Goal: Information Seeking & Learning: Check status

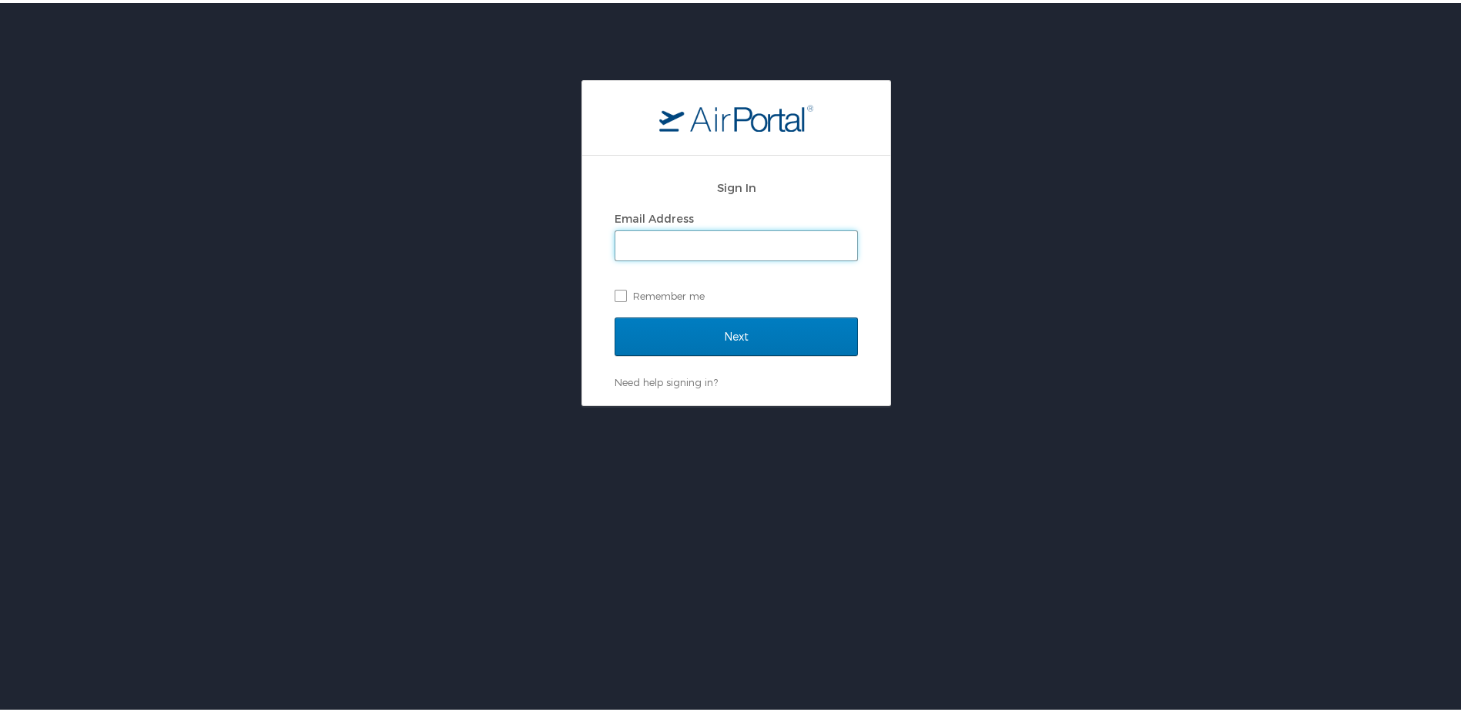
click at [649, 237] on input "Email Address" at bounding box center [736, 242] width 242 height 29
type input "brock@medical.link"
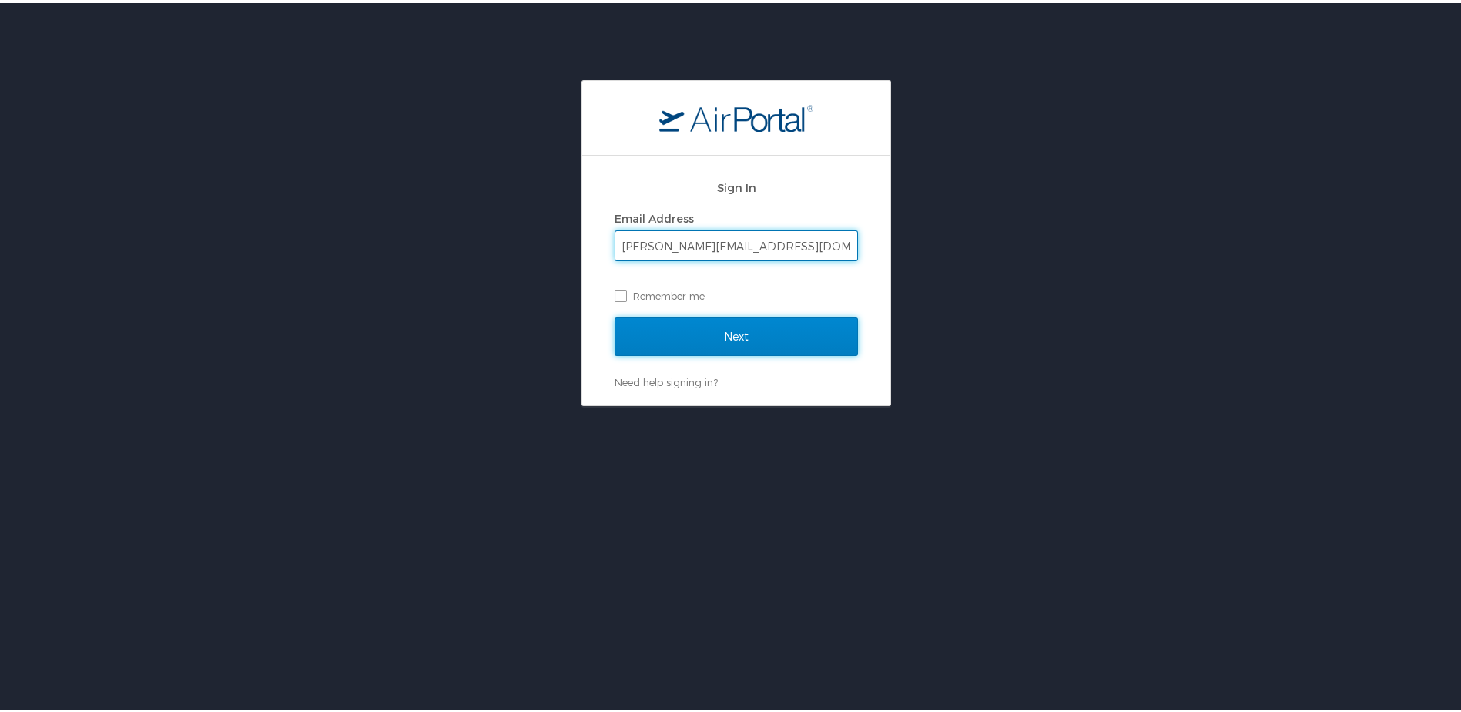
click at [634, 335] on input "Next" at bounding box center [736, 333] width 243 height 39
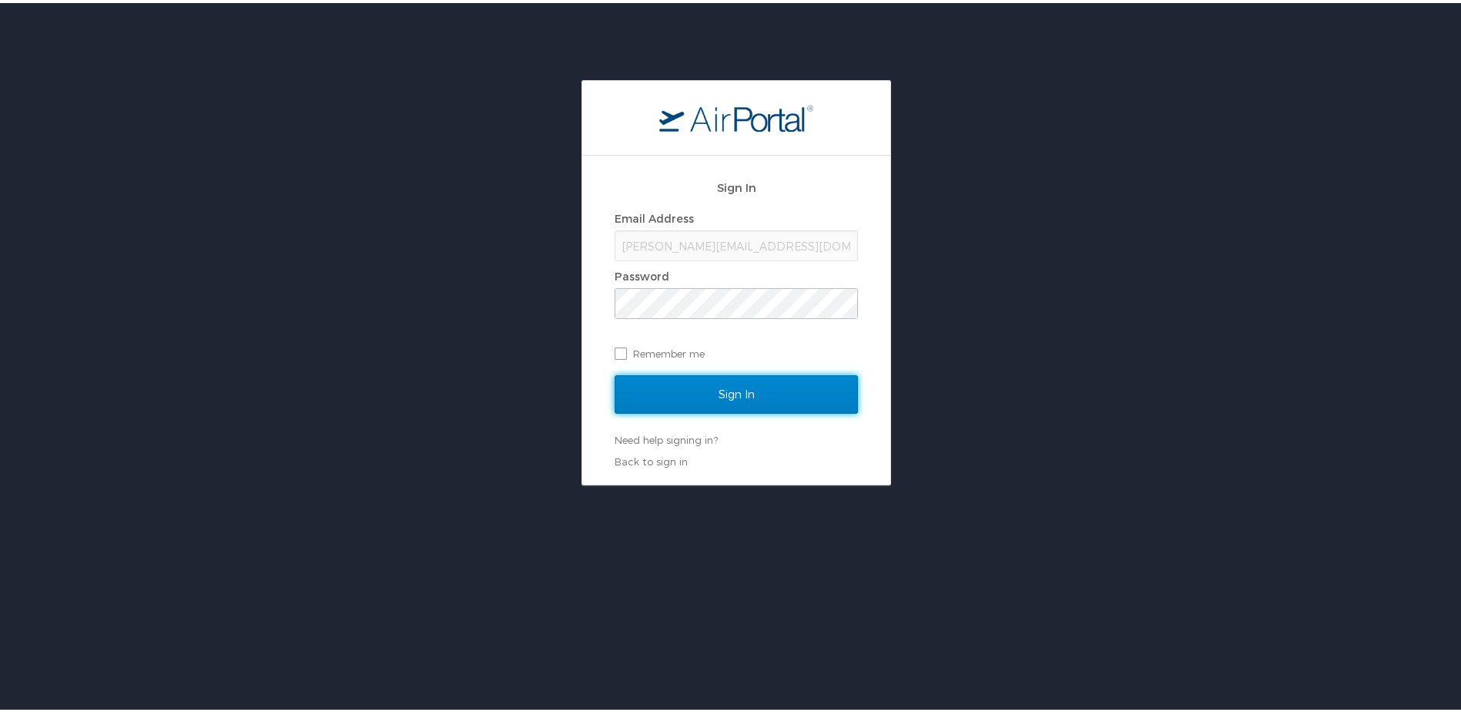
click at [668, 390] on input "Sign In" at bounding box center [736, 391] width 243 height 39
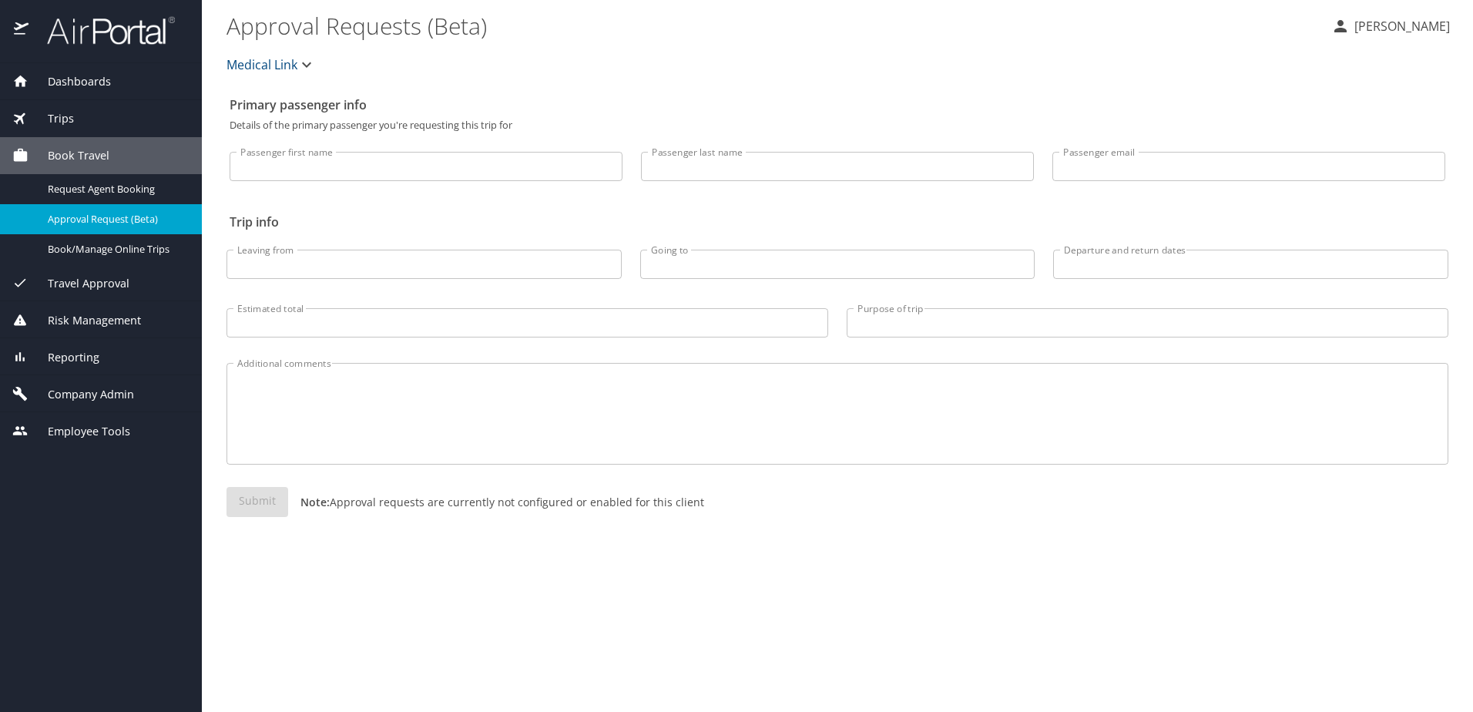
click at [97, 125] on div "Trips" at bounding box center [100, 118] width 177 height 17
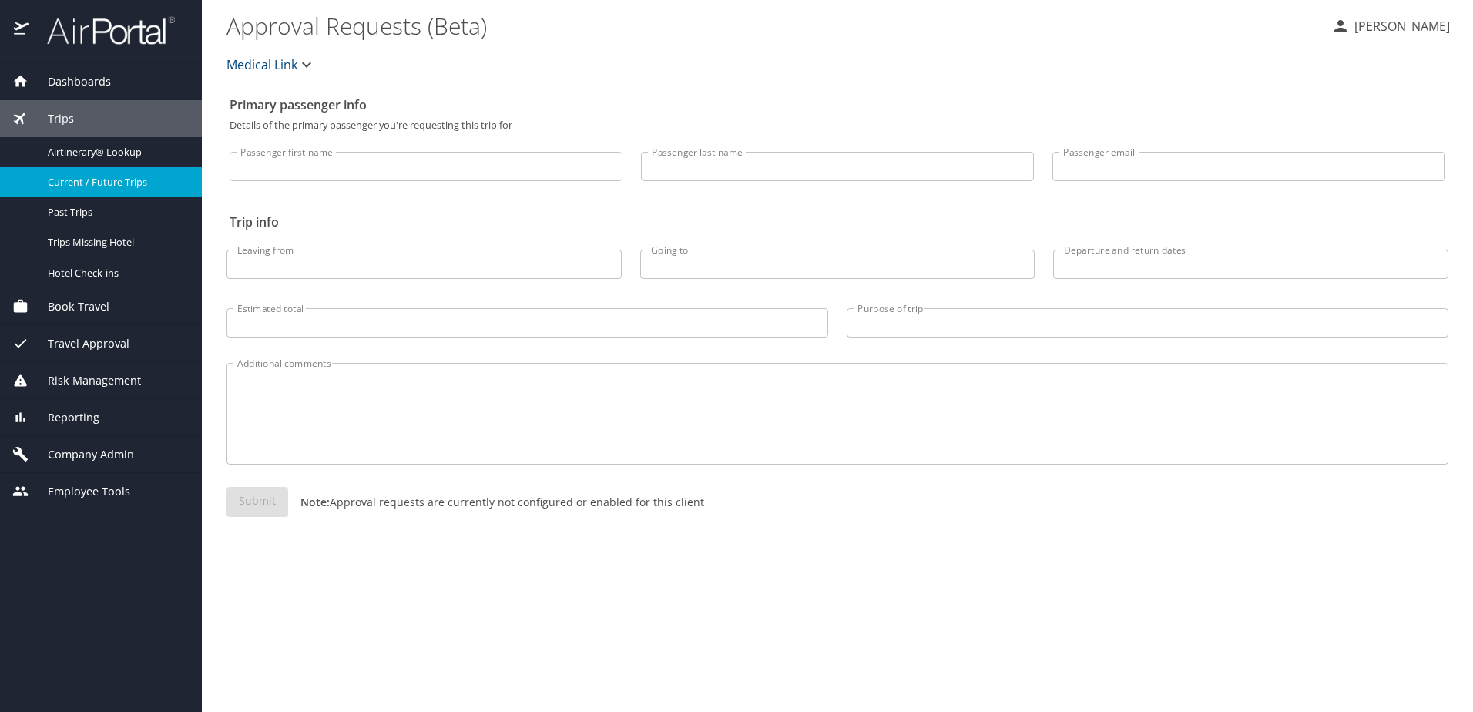
click at [98, 177] on span "Current / Future Trips" at bounding box center [116, 182] width 136 height 15
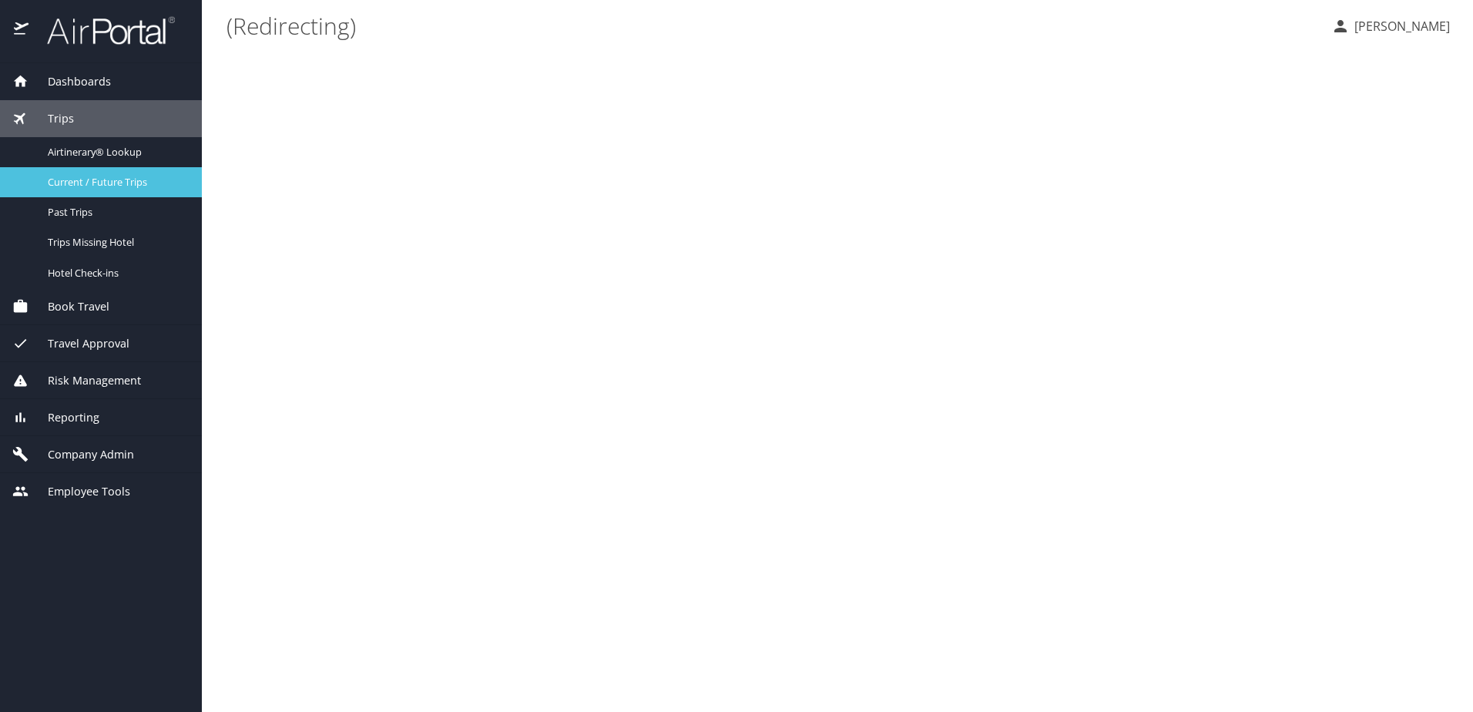
click at [132, 183] on span "Current / Future Trips" at bounding box center [116, 182] width 136 height 15
click at [109, 182] on span "Current / Future Trips" at bounding box center [116, 182] width 136 height 15
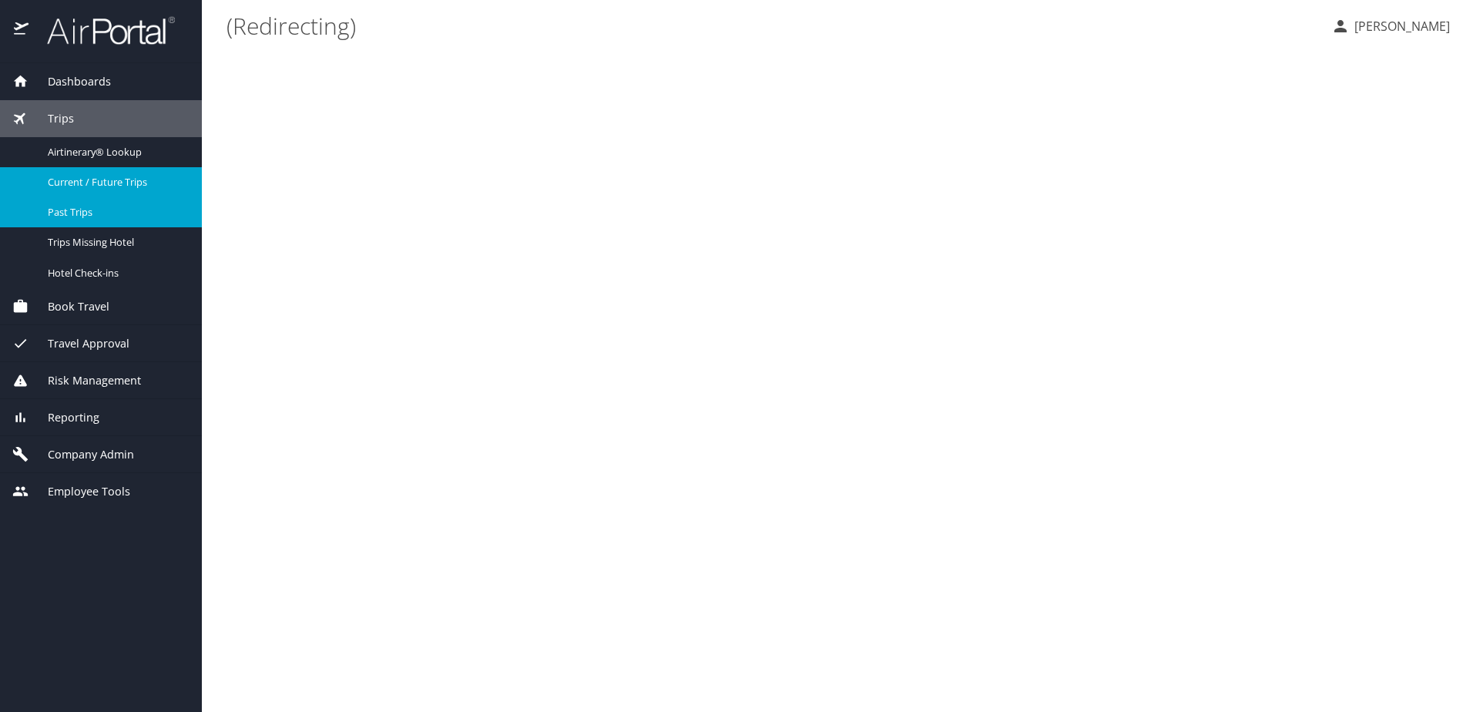
click at [73, 213] on span "Past Trips" at bounding box center [116, 212] width 136 height 15
click at [95, 183] on span "Current / Future Trips" at bounding box center [116, 182] width 136 height 15
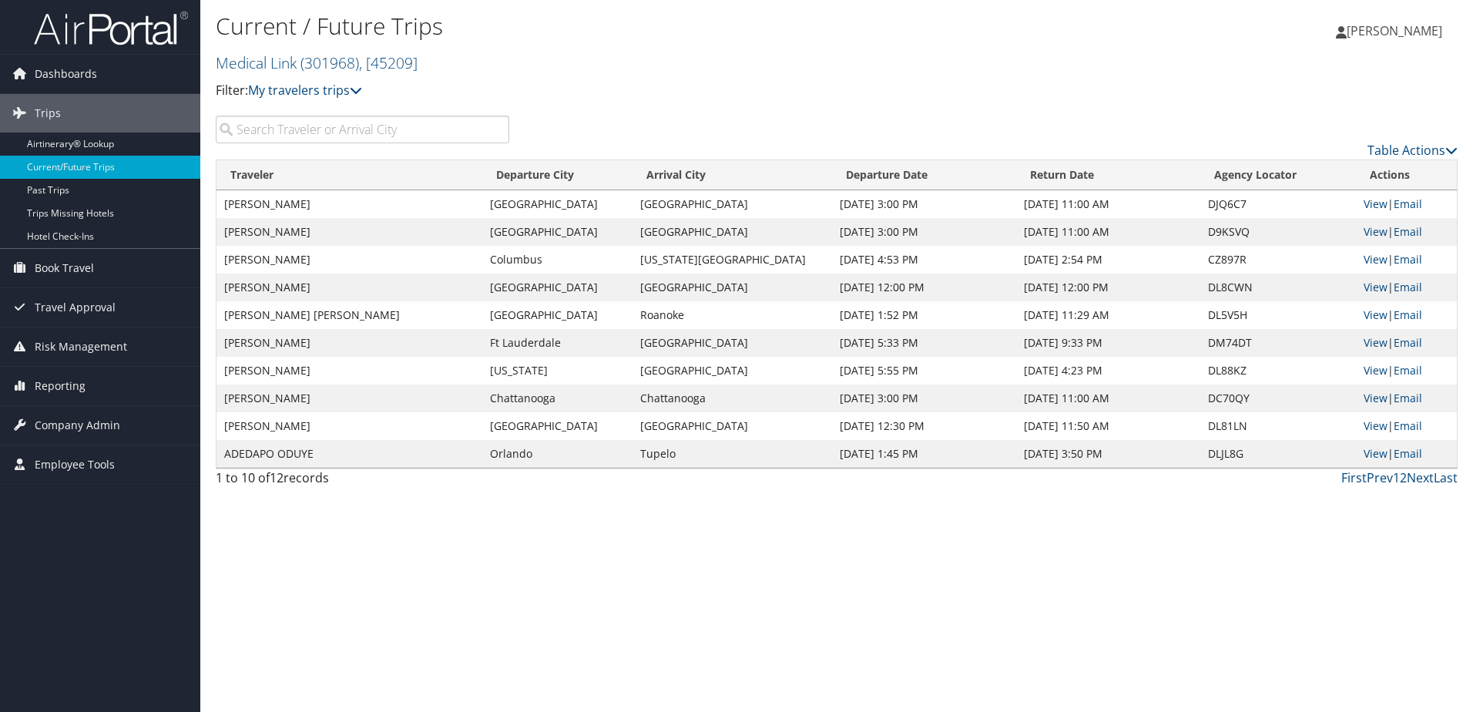
click at [521, 103] on div "Current / Future Trips Medical Link ( 301968 ) , [ 45209 ] Medical Link, [45209…" at bounding box center [630, 62] width 828 height 108
click at [636, 116] on div "Table Actions" at bounding box center [995, 138] width 949 height 44
click at [72, 418] on span "Company Admin" at bounding box center [77, 425] width 85 height 39
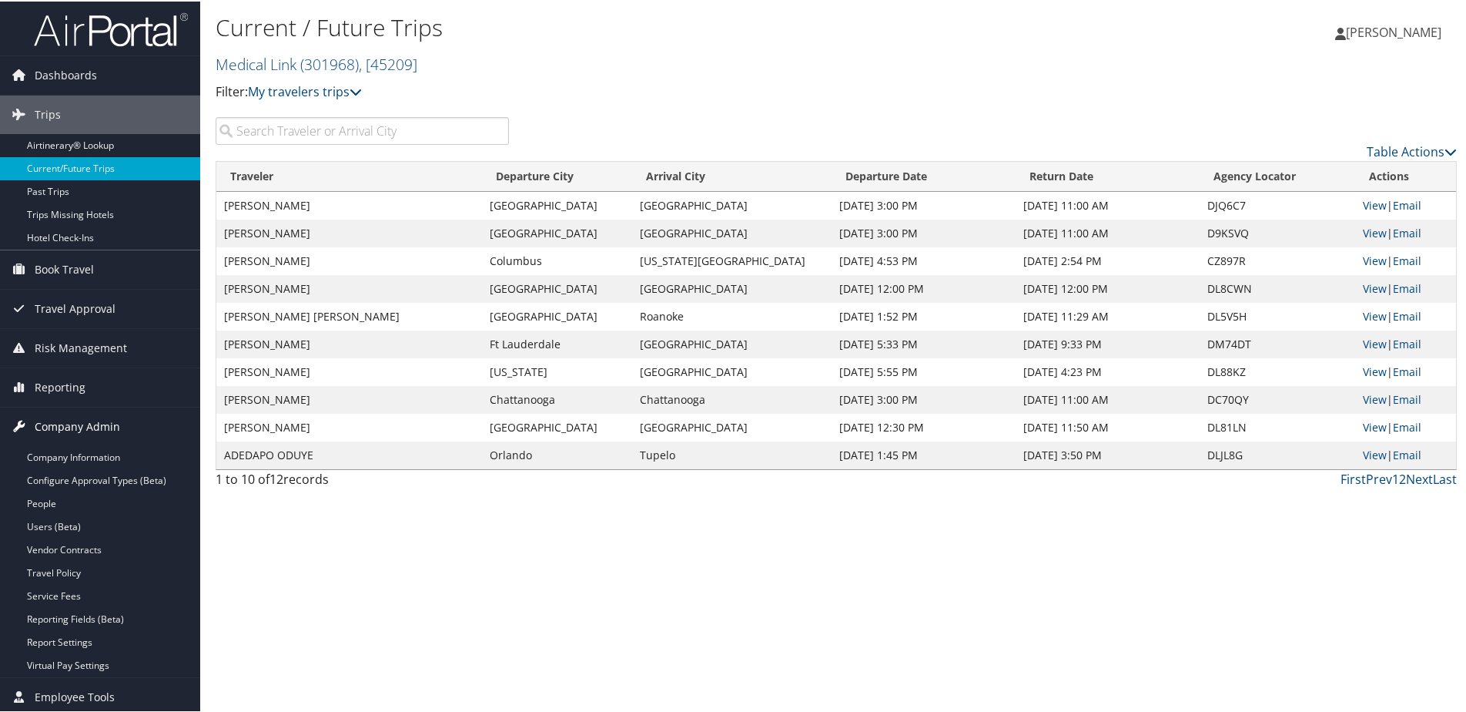
click at [72, 418] on span "Company Admin" at bounding box center [77, 425] width 85 height 39
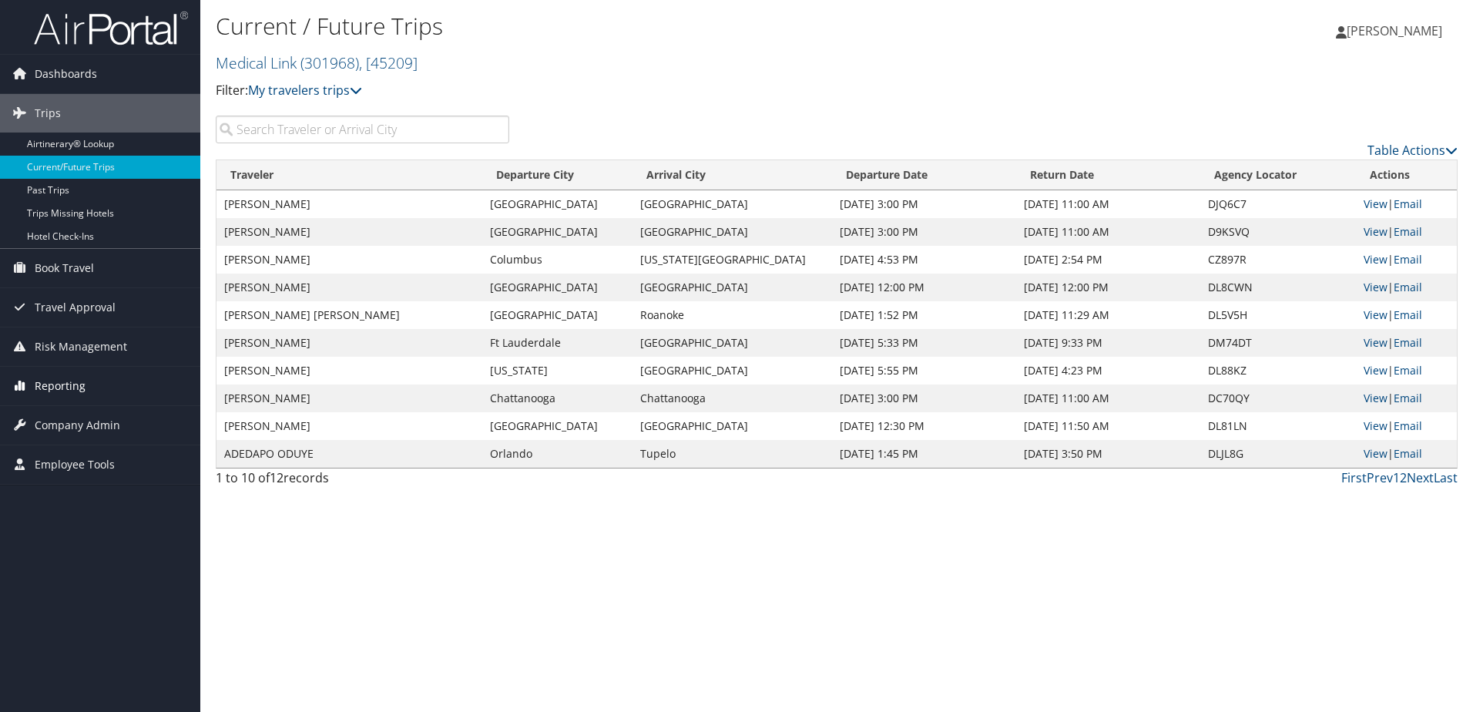
click at [62, 387] on span "Reporting" at bounding box center [60, 386] width 51 height 39
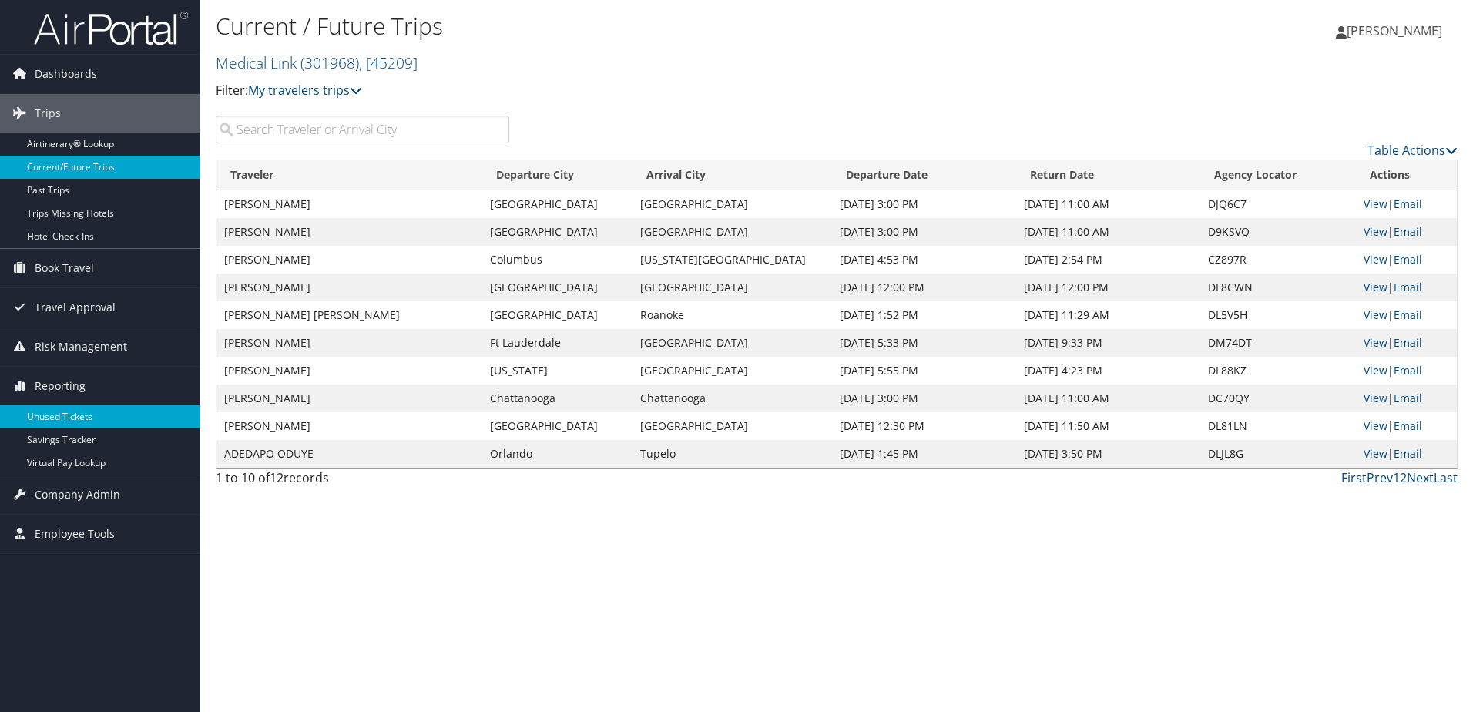
click at [62, 413] on link "Unused Tickets" at bounding box center [100, 416] width 200 height 23
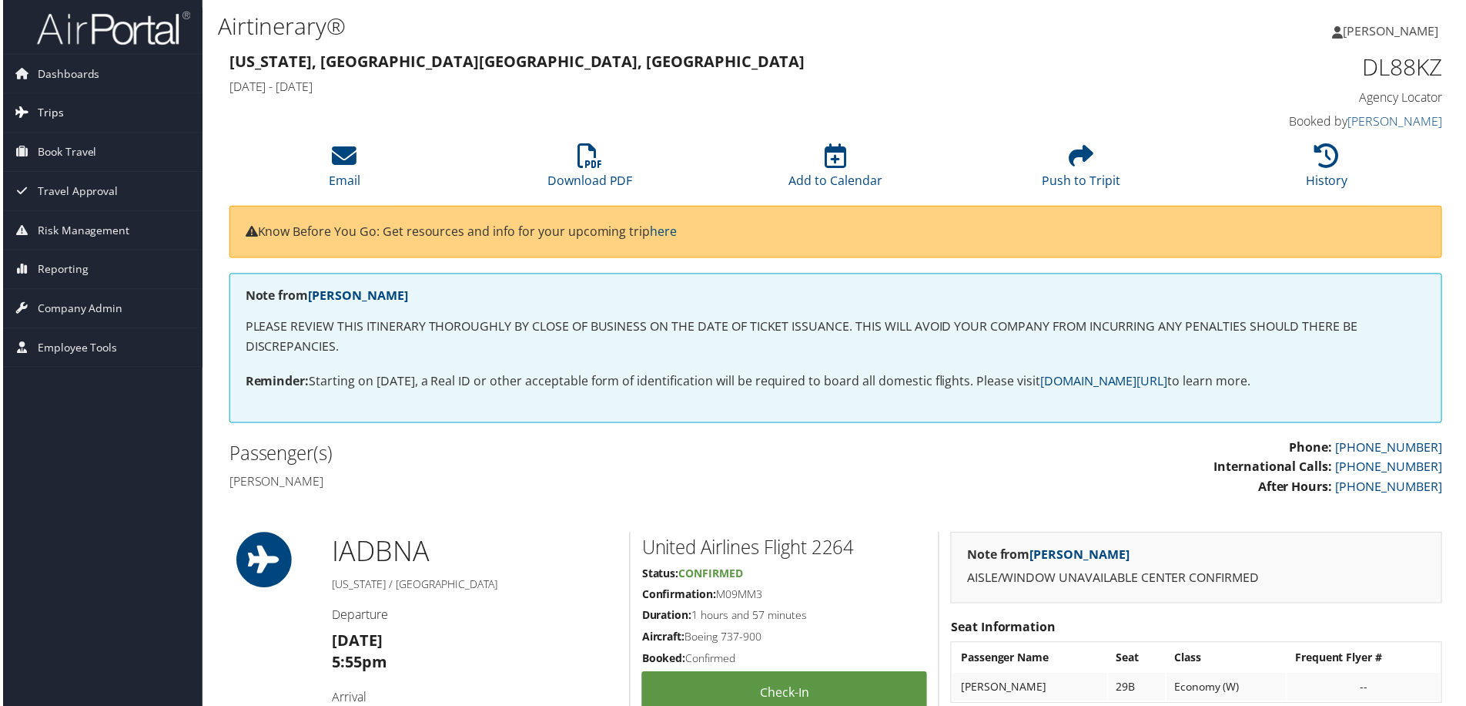
click at [51, 108] on span "Trips" at bounding box center [48, 113] width 26 height 39
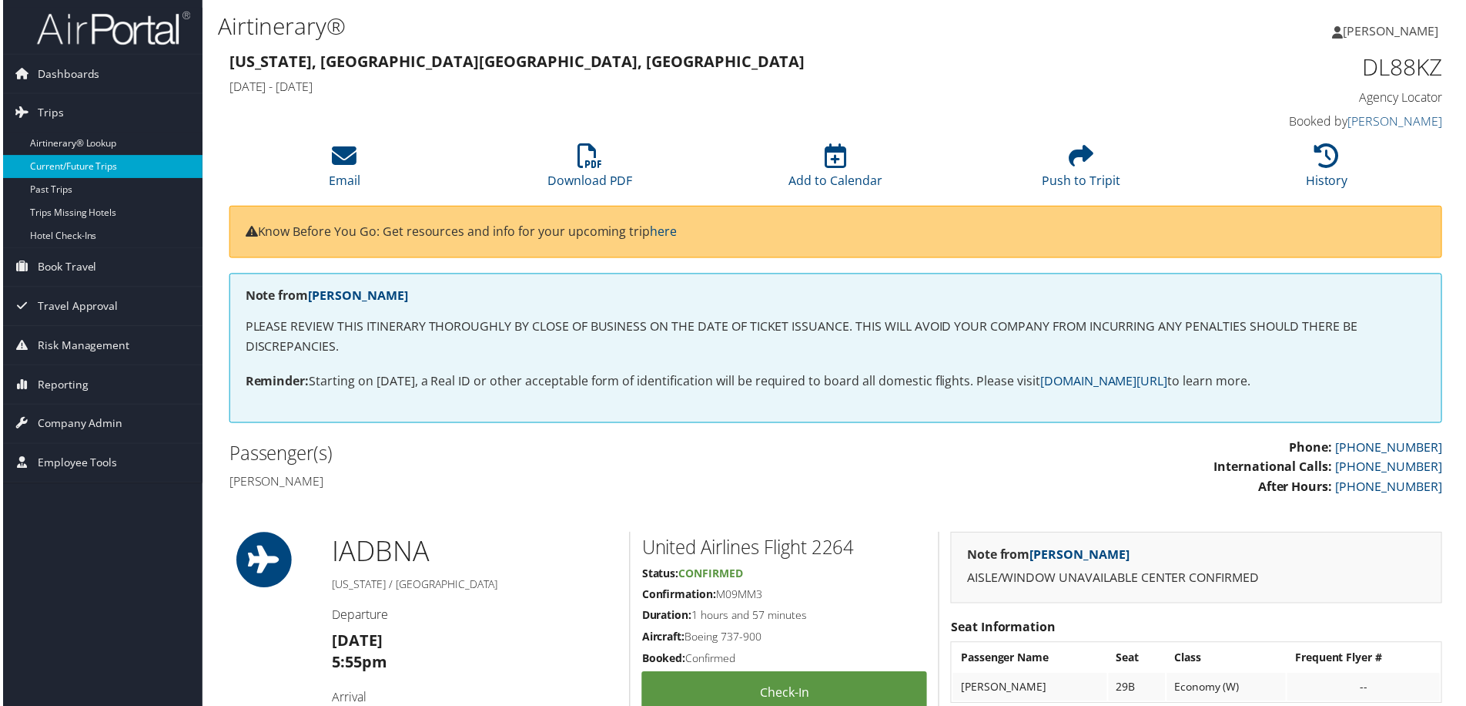
click at [82, 168] on link "Current/Future Trips" at bounding box center [100, 167] width 200 height 23
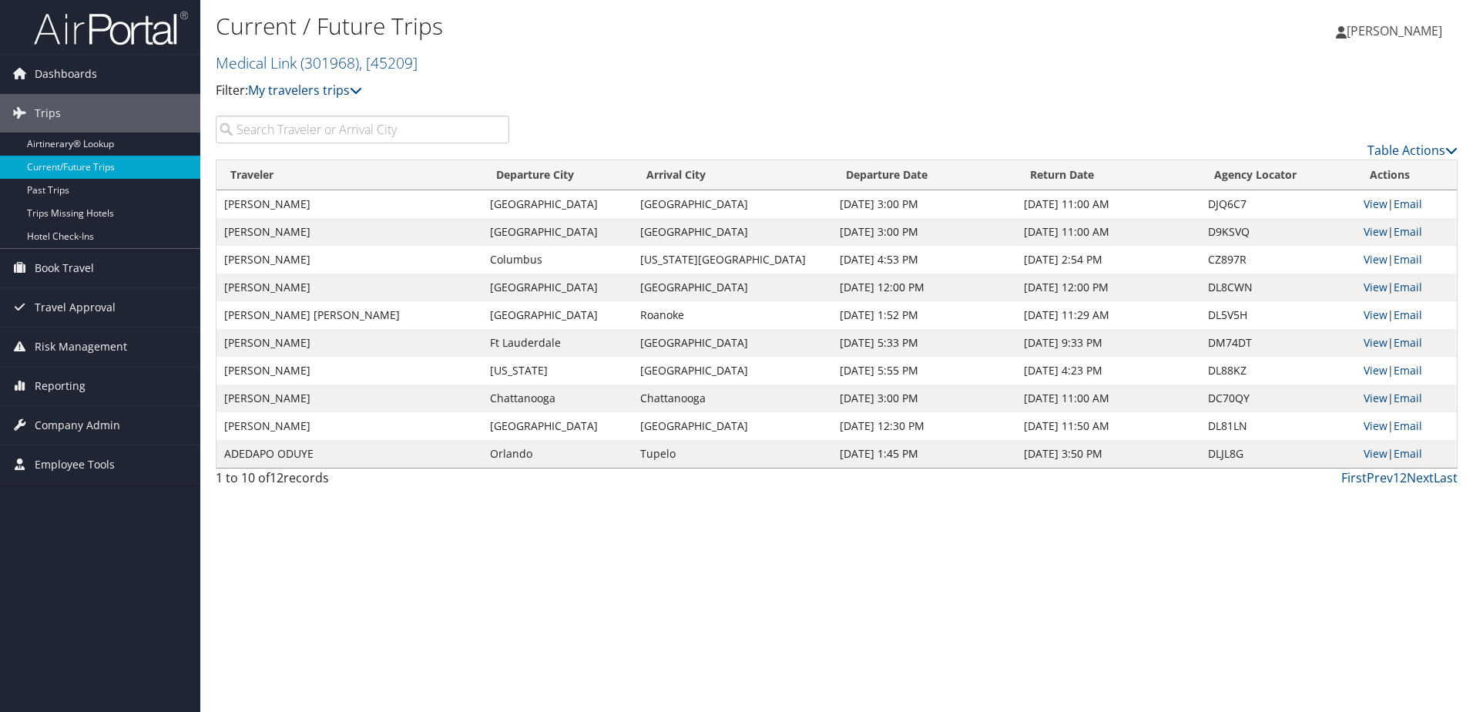
click at [401, 132] on input "search" at bounding box center [362, 130] width 293 height 28
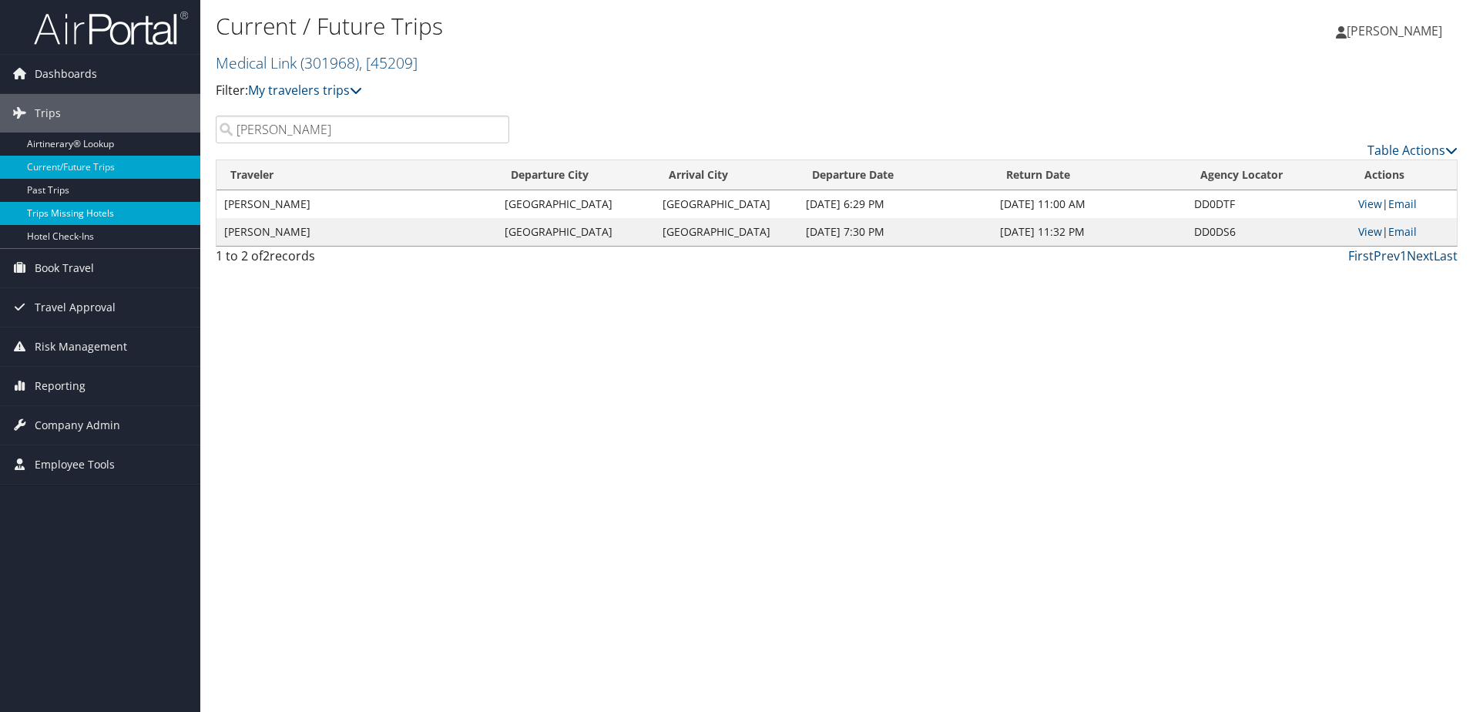
type input "[PERSON_NAME]"
click at [1374, 203] on link "View" at bounding box center [1370, 203] width 24 height 15
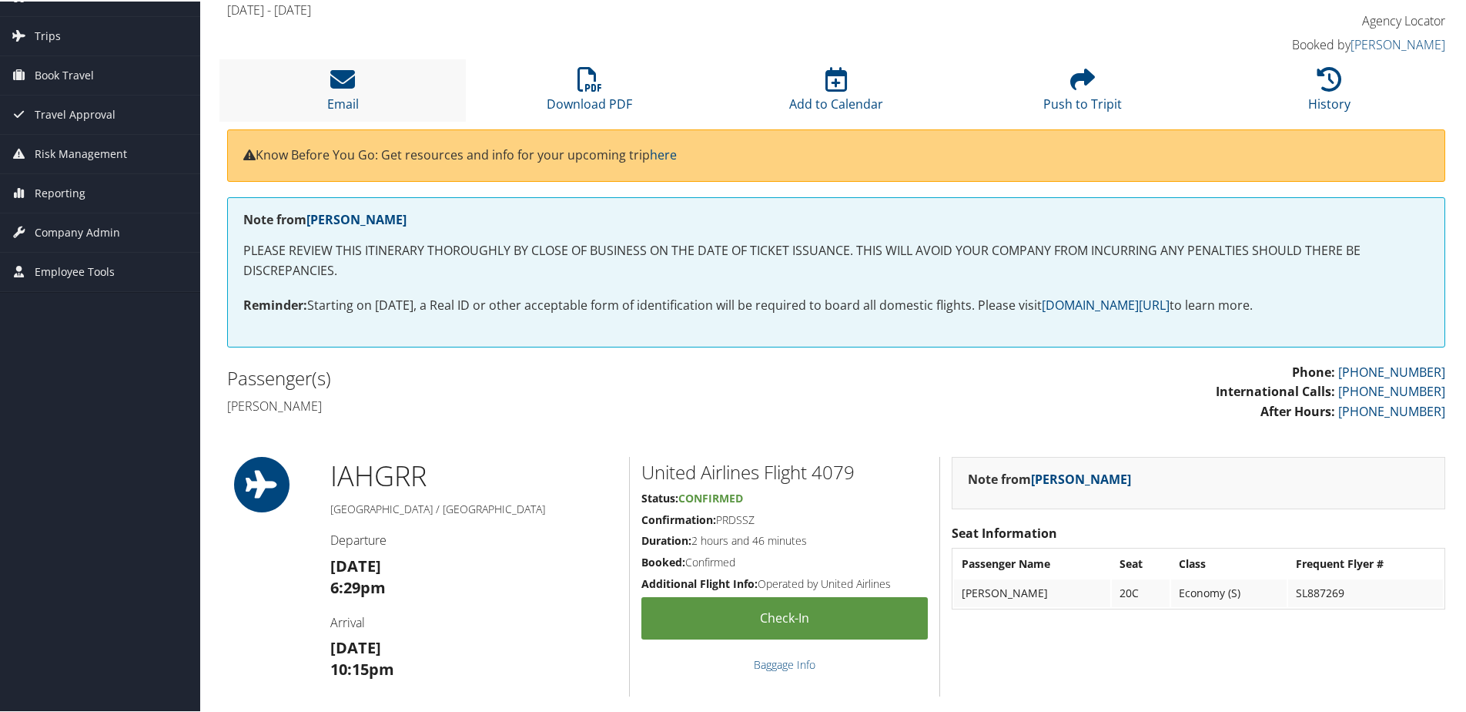
scroll to position [77, 0]
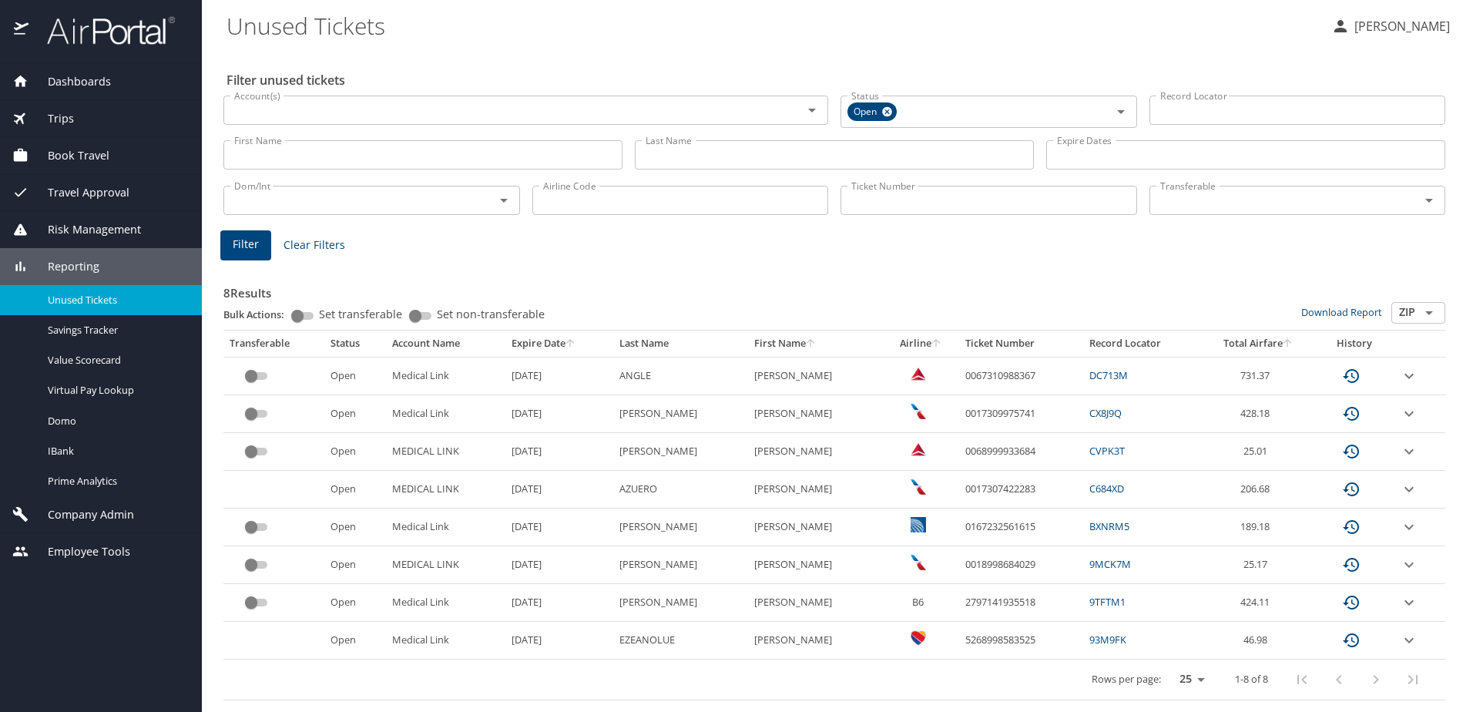
click at [554, 260] on div "8 Results Bulk Actions: Set transferable Set non-transferable Download Report Z…" at bounding box center [834, 478] width 1234 height 455
click at [566, 59] on div "Filter unused tickets Account(s) Account(s) Status Open Status Record Locator R…" at bounding box center [837, 380] width 1222 height 662
click at [73, 123] on div "Trips" at bounding box center [100, 118] width 177 height 17
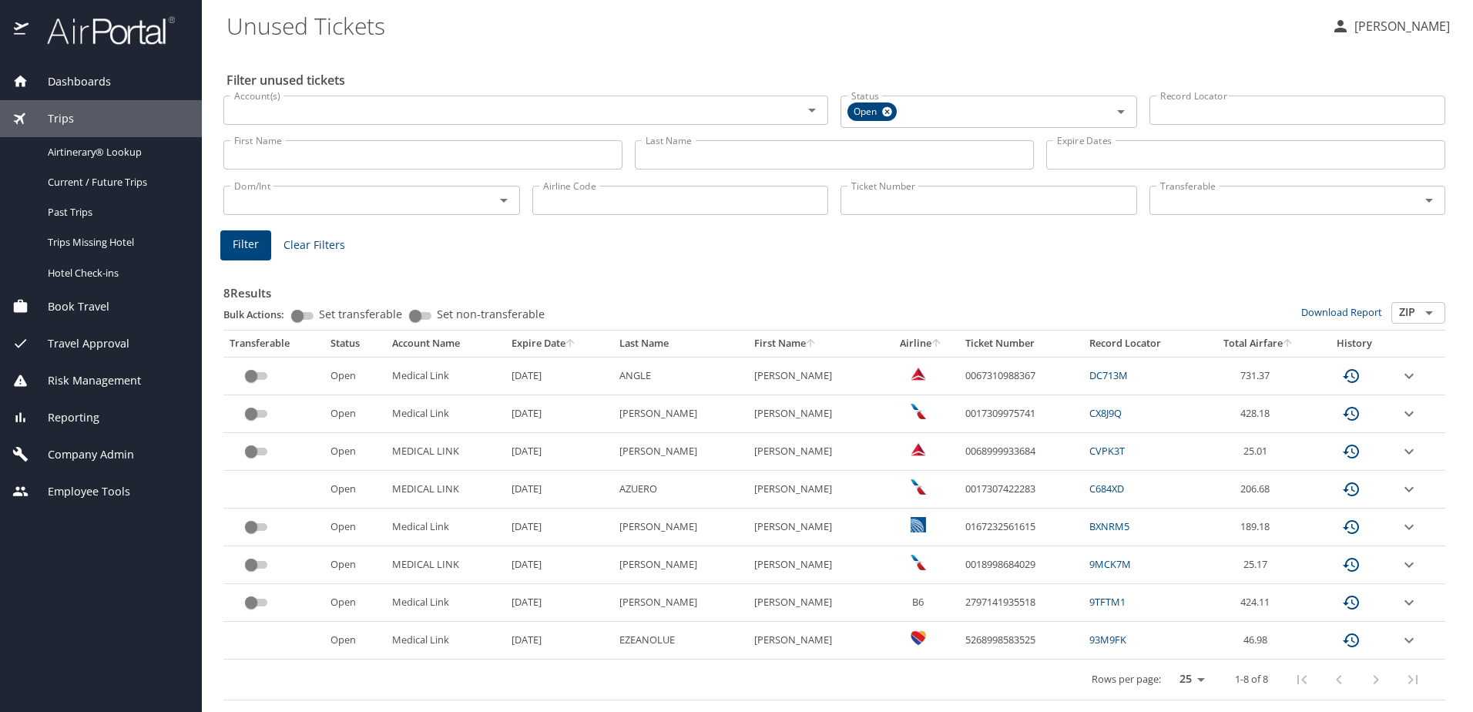
drag, startPoint x: 583, startPoint y: 51, endPoint x: 572, endPoint y: 59, distance: 13.3
click at [583, 51] on div "Filter unused tickets Account(s) Account(s) Status Open Status Record Locator R…" at bounding box center [837, 380] width 1222 height 662
click at [104, 182] on span "Current / Future Trips" at bounding box center [116, 182] width 136 height 15
